Goal: Book appointment/travel/reservation

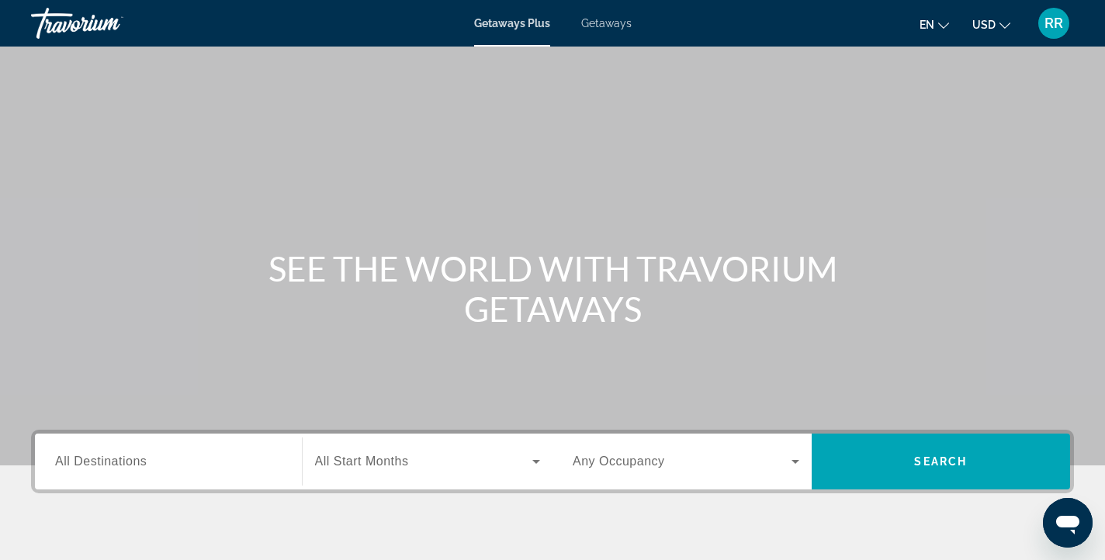
click at [603, 27] on span "Getaways" at bounding box center [606, 23] width 50 height 12
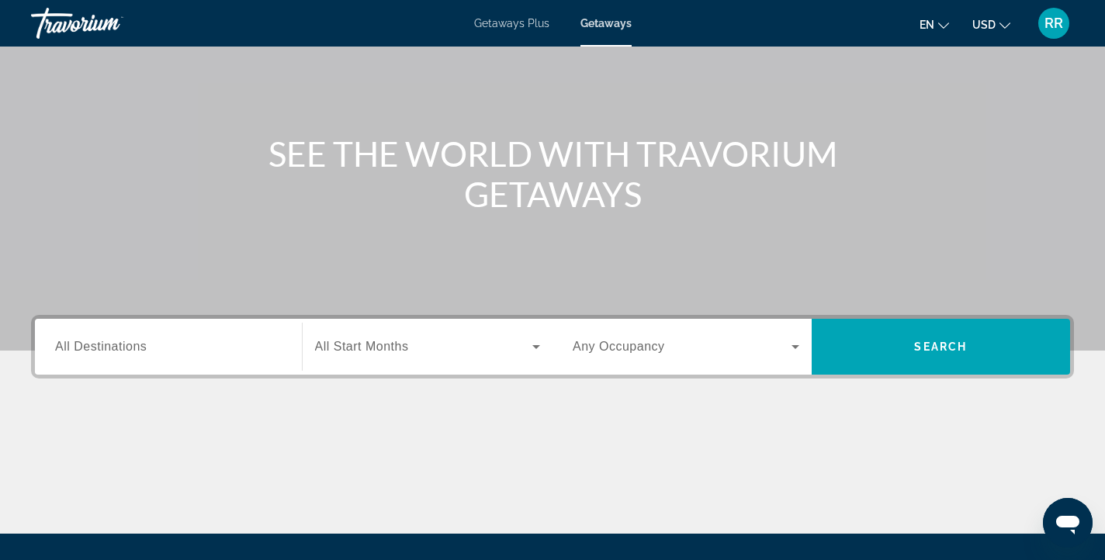
scroll to position [133, 0]
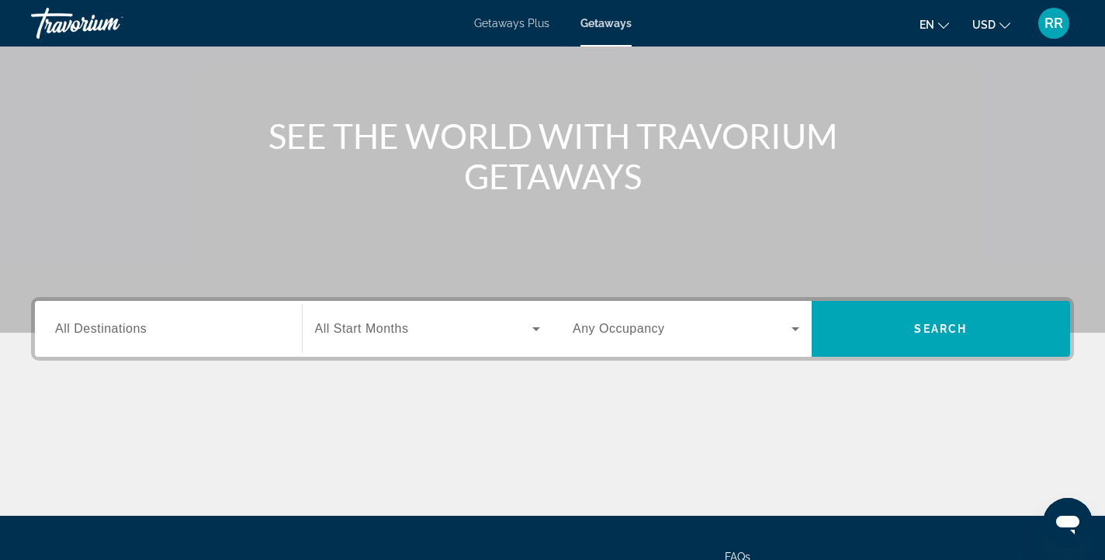
click at [113, 331] on span "All Destinations" at bounding box center [101, 328] width 92 height 13
click at [113, 331] on input "Destination All Destinations" at bounding box center [168, 329] width 227 height 19
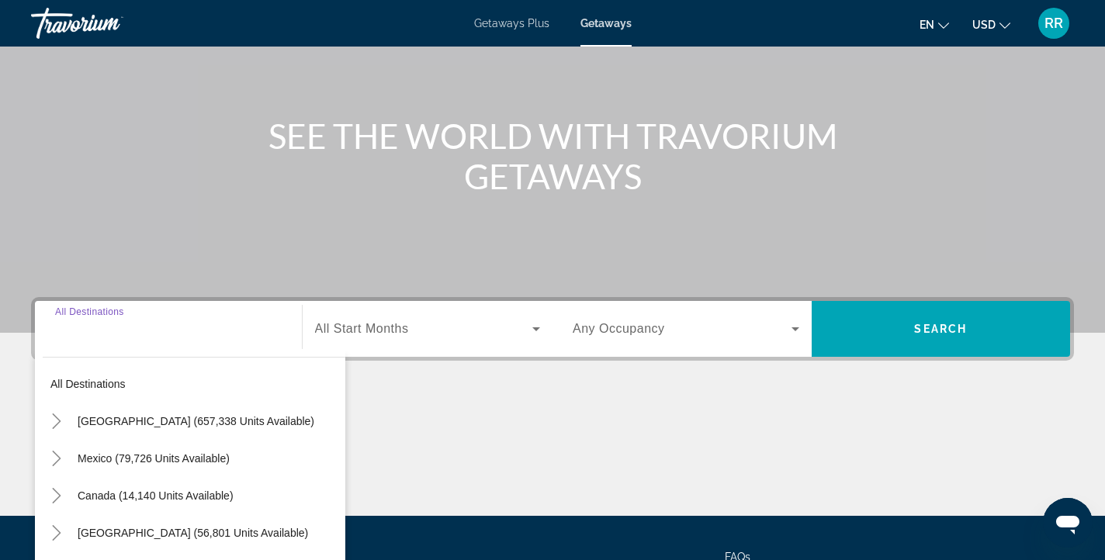
scroll to position [278, 0]
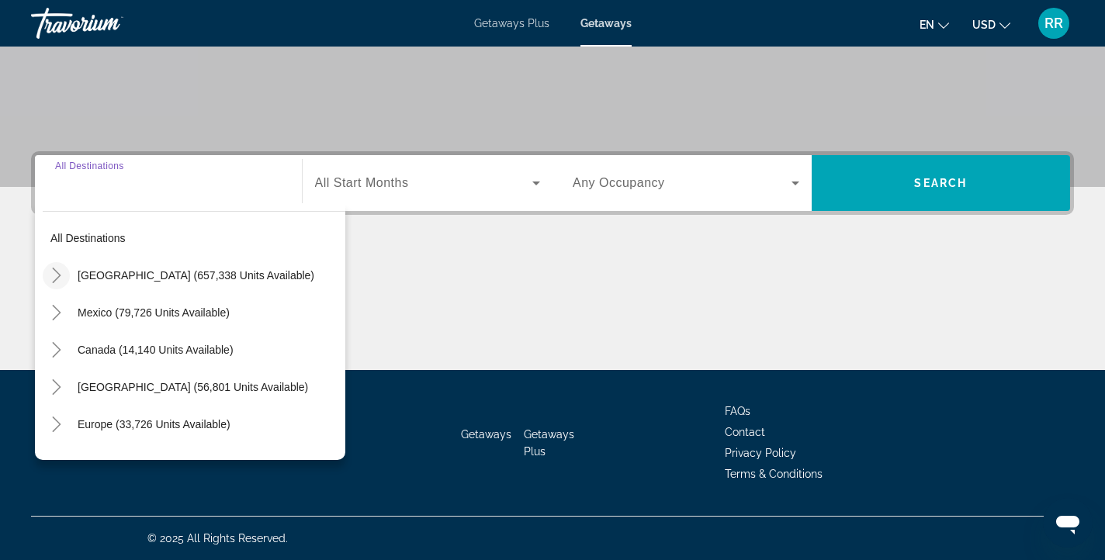
click at [60, 274] on icon "Toggle United States (657,338 units available)" at bounding box center [57, 276] width 16 height 16
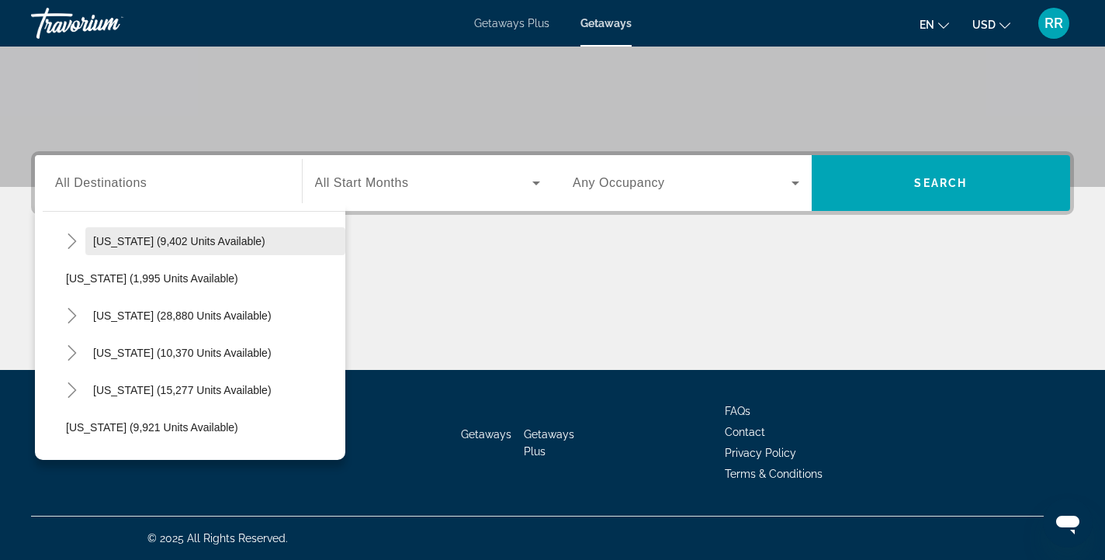
scroll to position [1303, 0]
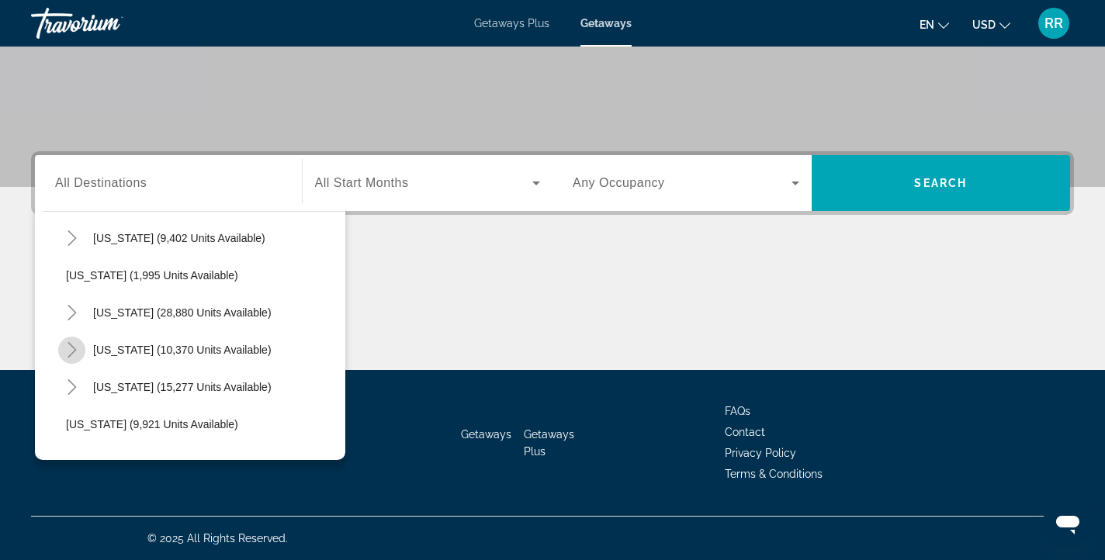
click at [70, 346] on icon "Toggle Tennessee (10,370 units available)" at bounding box center [72, 350] width 16 height 16
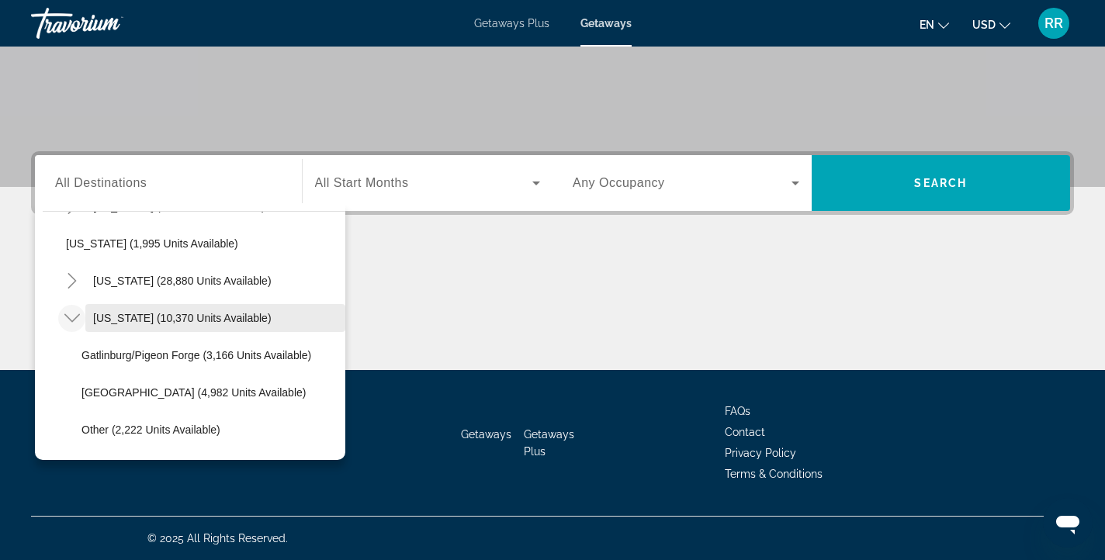
scroll to position [1349, 0]
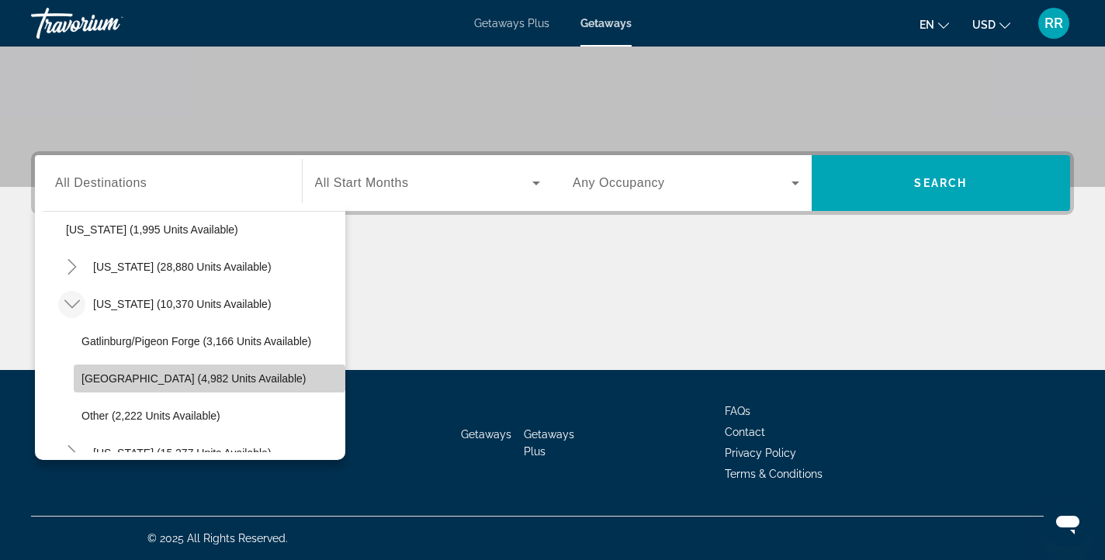
click at [110, 379] on span "[GEOGRAPHIC_DATA] (4,982 units available)" at bounding box center [193, 378] width 224 height 12
type input "**********"
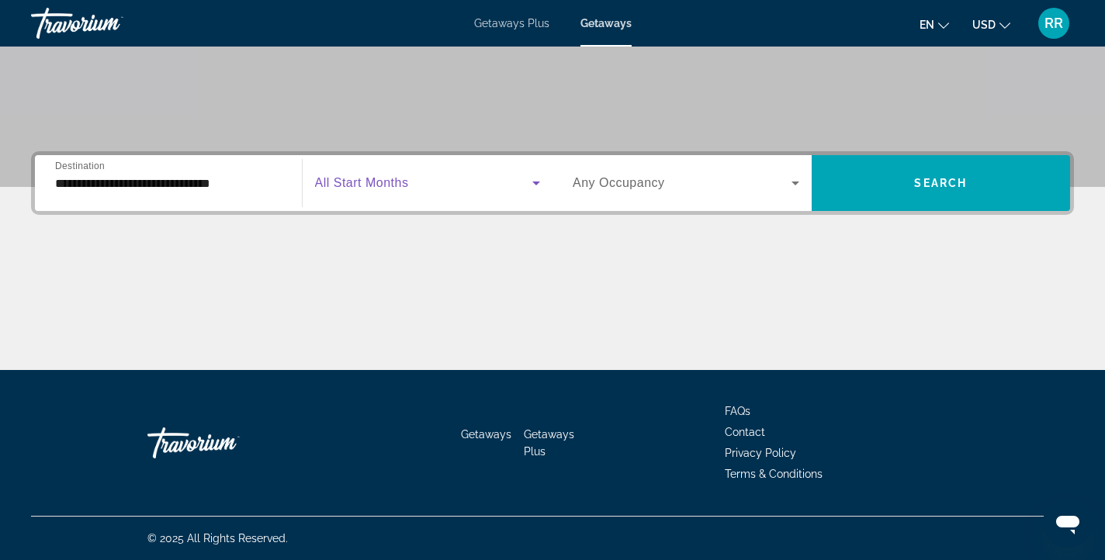
click at [383, 175] on span "Search widget" at bounding box center [424, 183] width 218 height 19
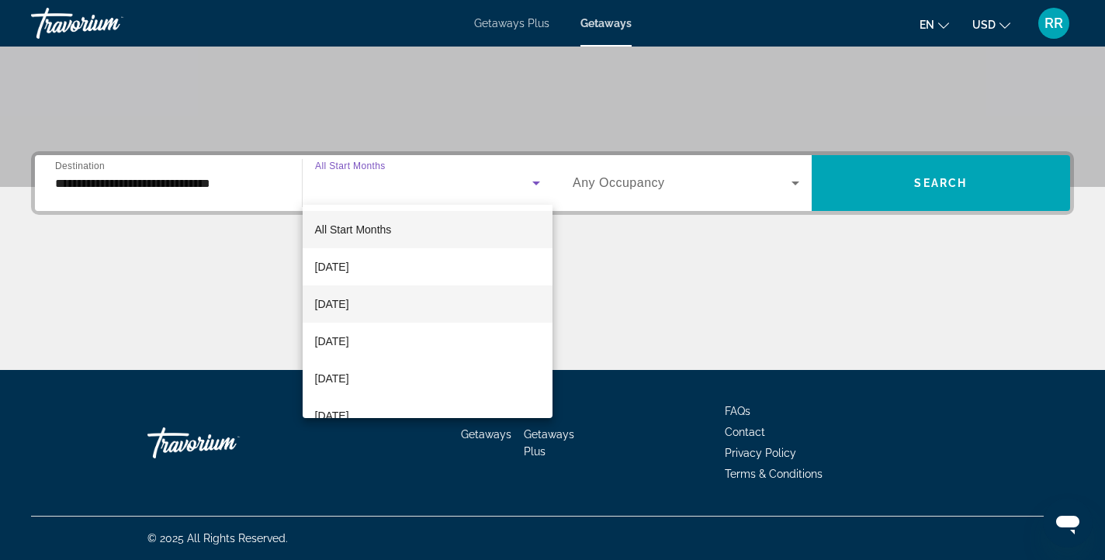
click at [349, 296] on span "[DATE]" at bounding box center [332, 304] width 34 height 19
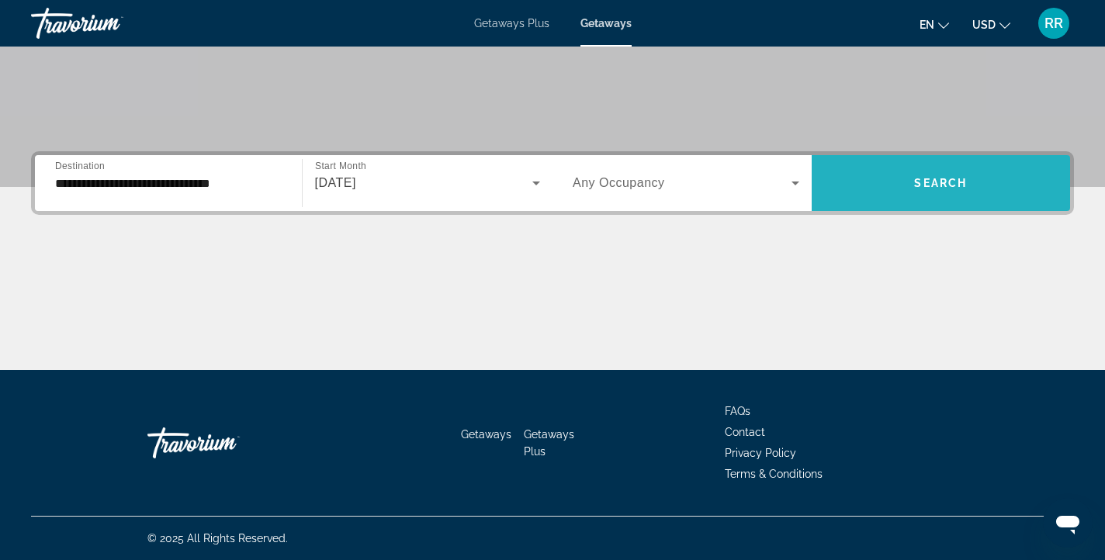
click at [877, 186] on span "Search widget" at bounding box center [940, 182] width 259 height 37
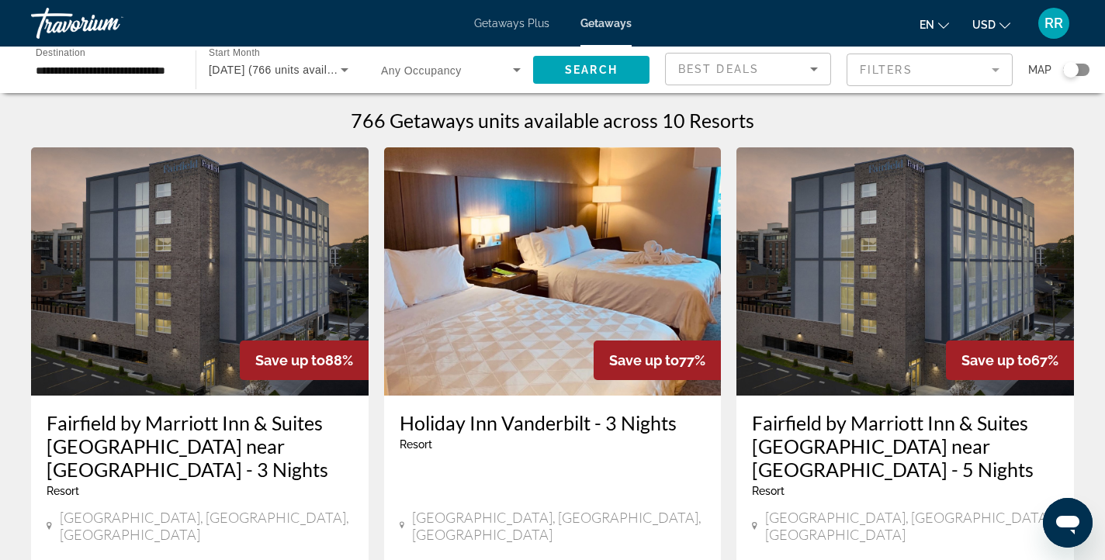
click at [514, 71] on icon "Search widget" at bounding box center [516, 70] width 19 height 19
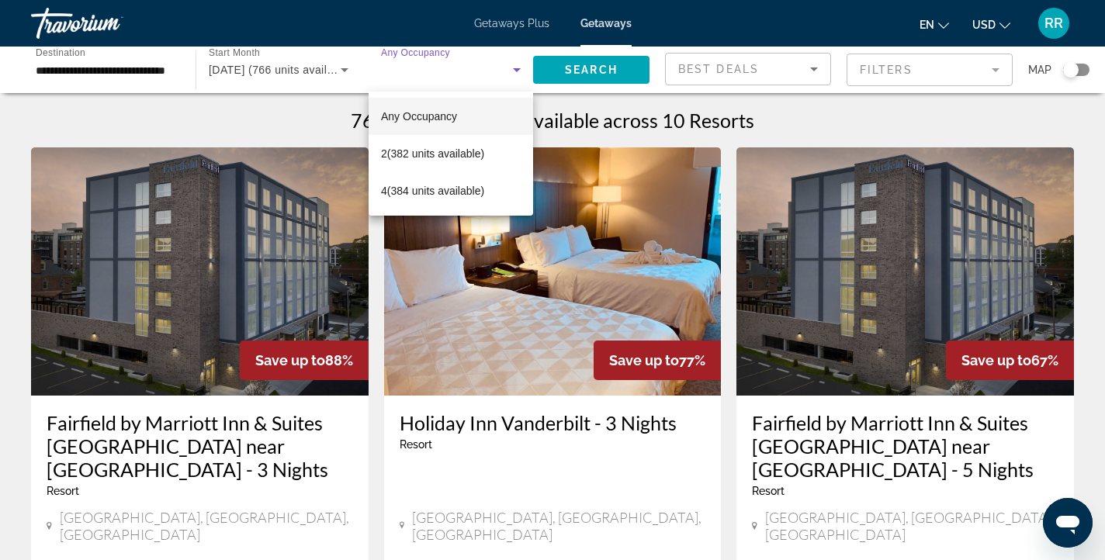
click at [514, 71] on div at bounding box center [552, 280] width 1105 height 560
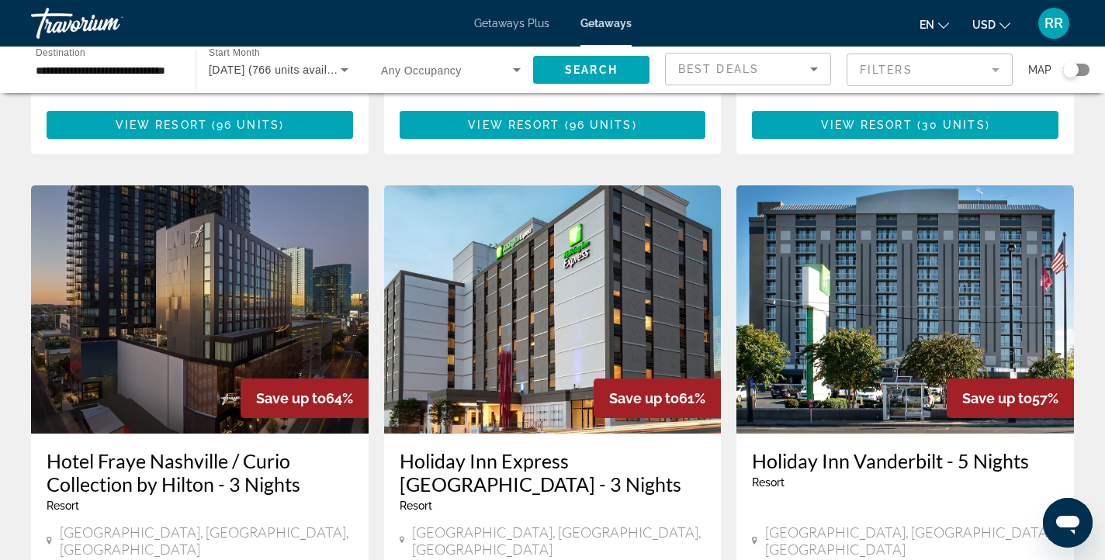
scroll to position [550, 0]
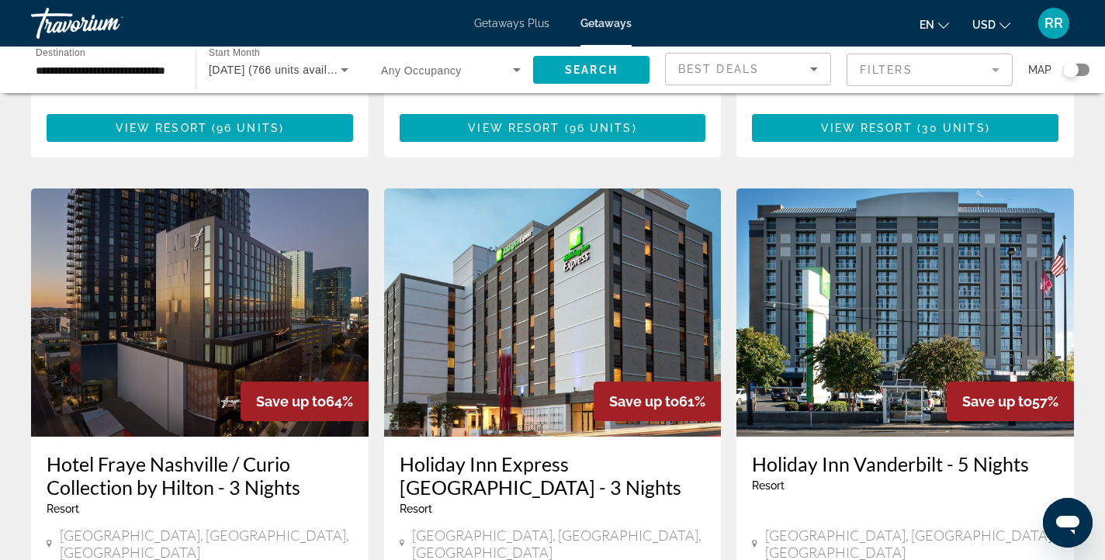
click at [207, 214] on img "Main content" at bounding box center [199, 312] width 337 height 248
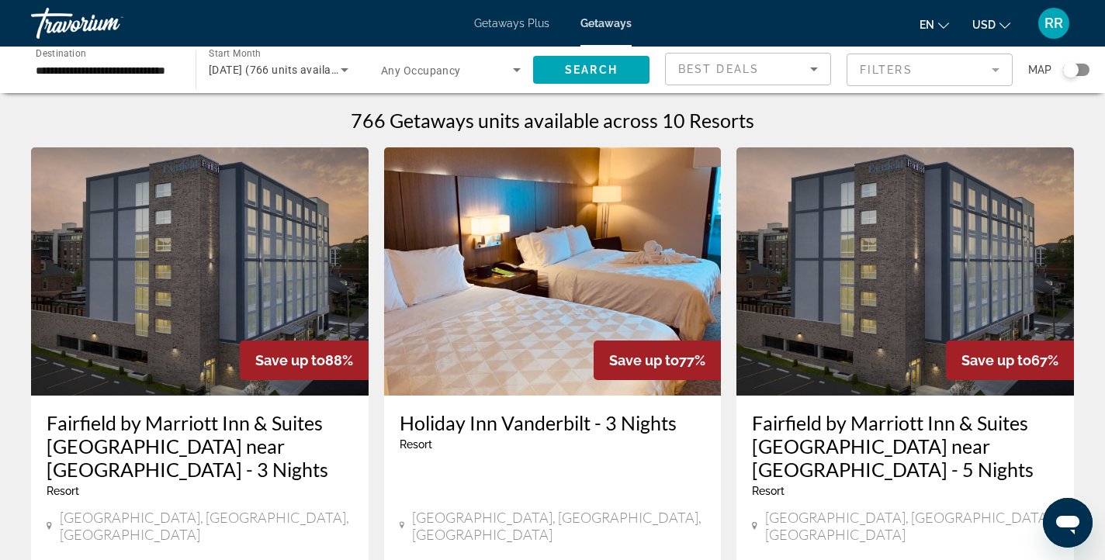
click at [983, 74] on mat-form-field "Filters" at bounding box center [929, 70] width 166 height 33
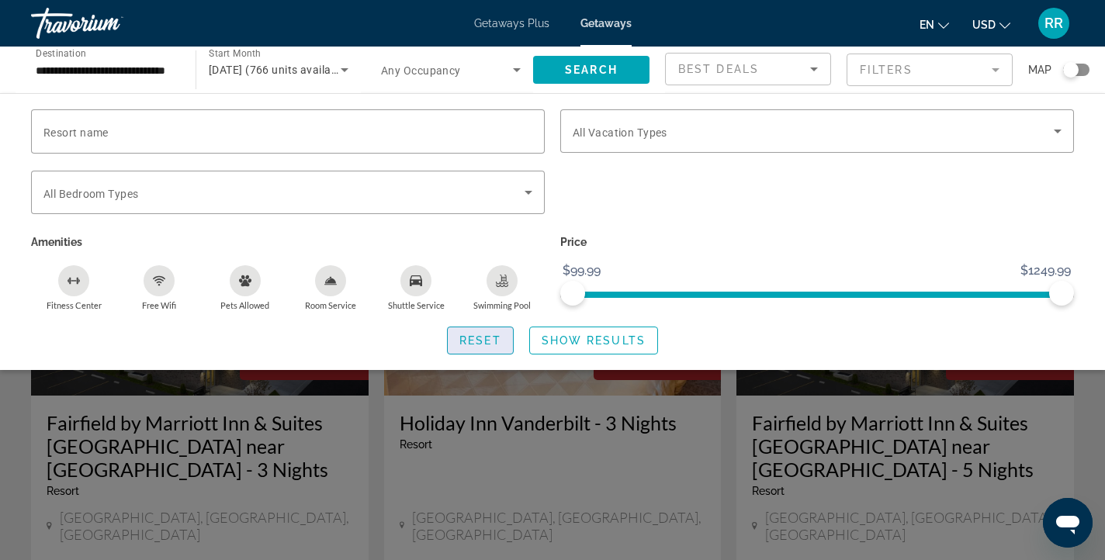
click at [483, 337] on span "Reset" at bounding box center [480, 340] width 42 height 12
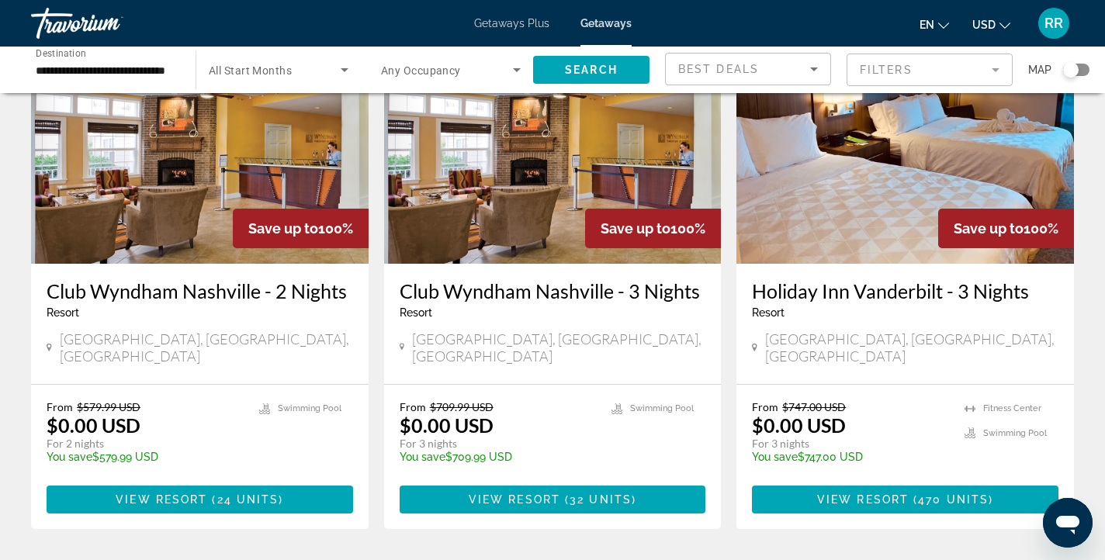
scroll to position [133, 0]
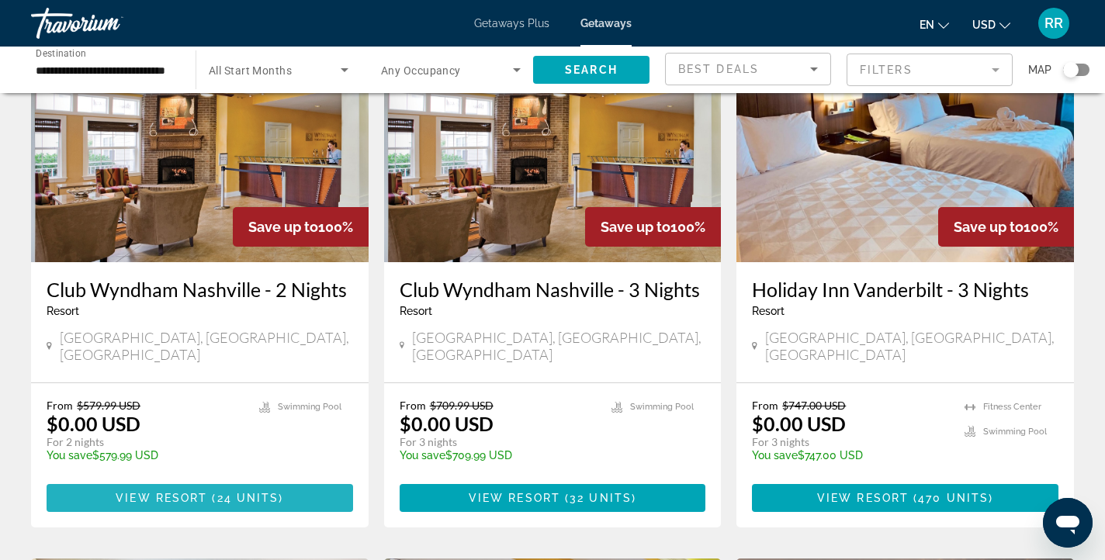
click at [150, 479] on span "Main content" at bounding box center [200, 497] width 306 height 37
